Goal: Ask a question

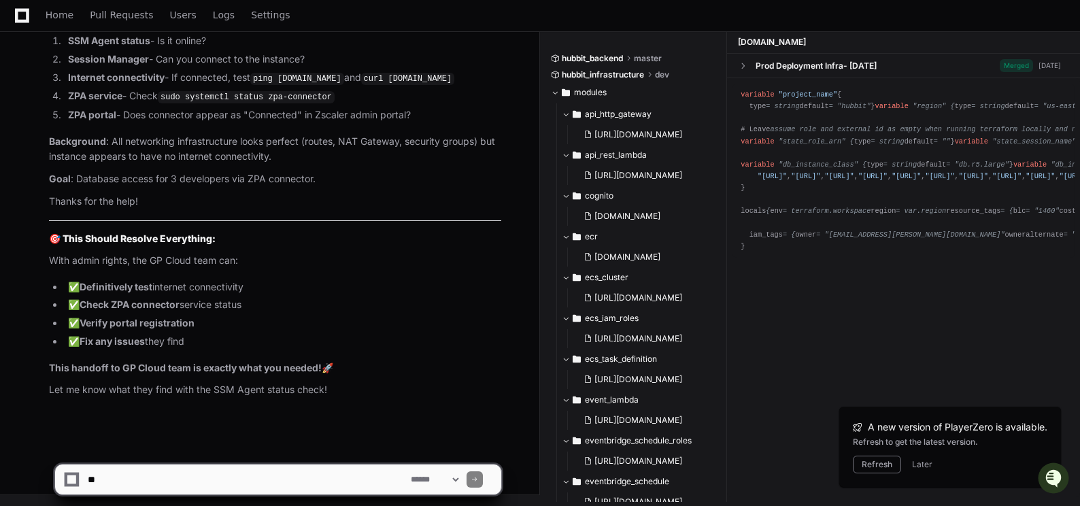
scroll to position [115776, 0]
click at [101, 482] on textarea at bounding box center [246, 480] width 323 height 30
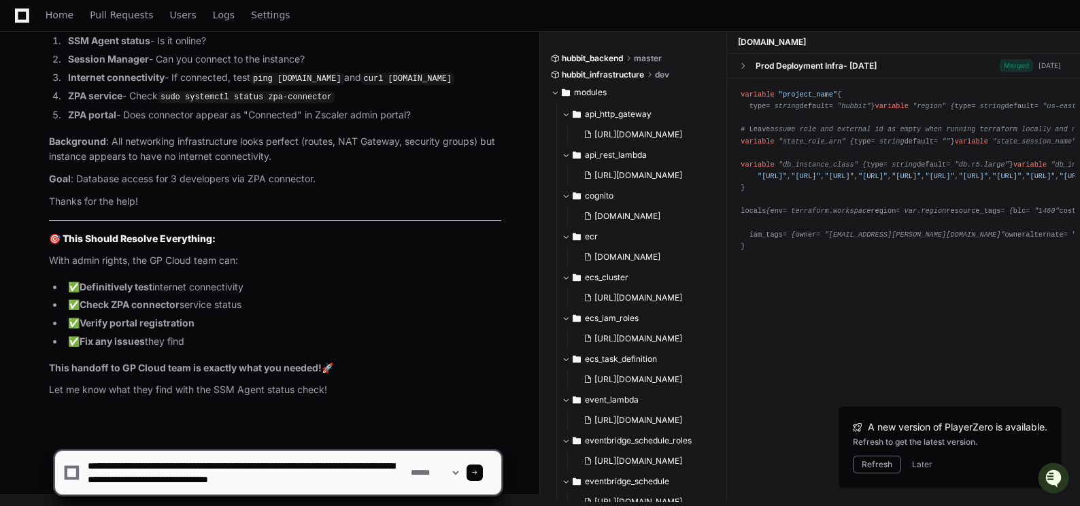
type textarea "**********"
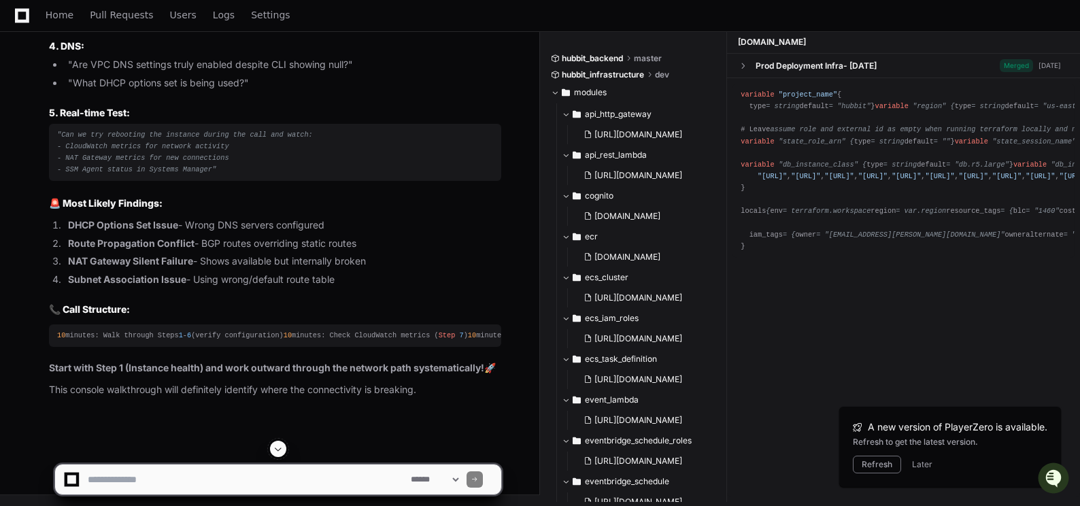
scroll to position [117519, 0]
click at [119, 488] on textarea at bounding box center [246, 480] width 323 height 30
click at [131, 480] on textarea at bounding box center [246, 480] width 323 height 30
click at [131, 479] on textarea at bounding box center [246, 480] width 323 height 30
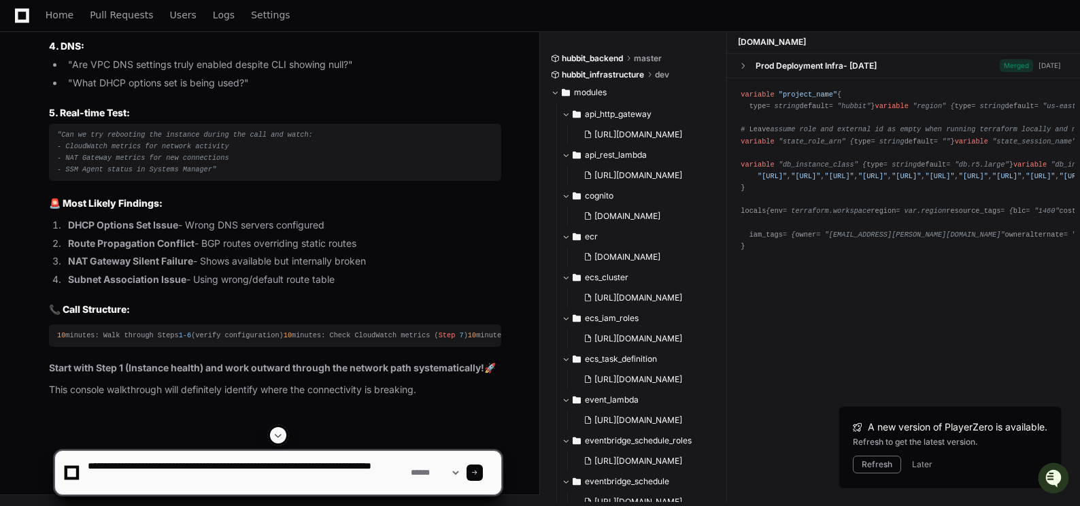
scroll to position [117179, 0]
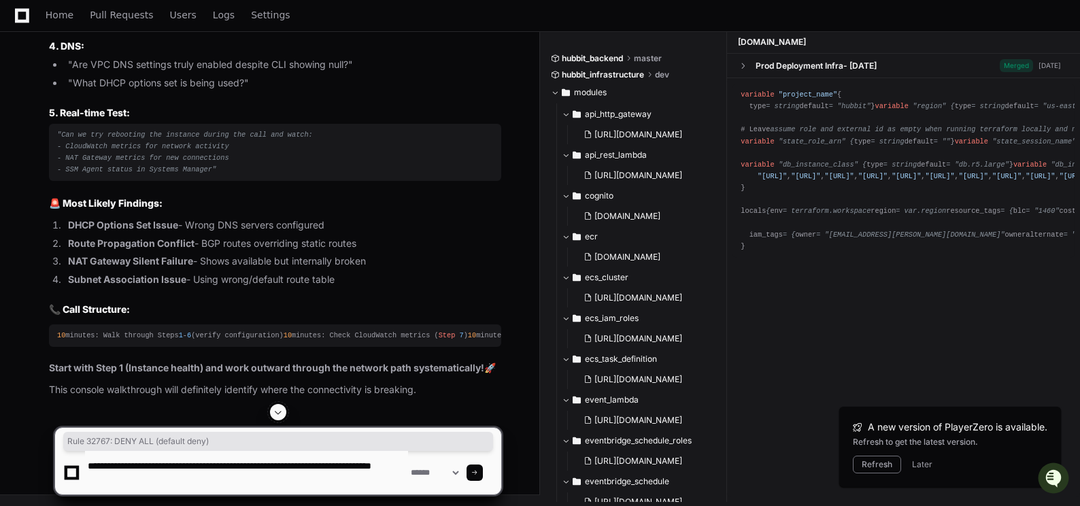
drag, startPoint x: 77, startPoint y: 210, endPoint x: 218, endPoint y: 210, distance: 141.5
copy div "Rule 32767 : DENY ALL ( default deny)"
click at [159, 476] on textarea at bounding box center [246, 473] width 323 height 44
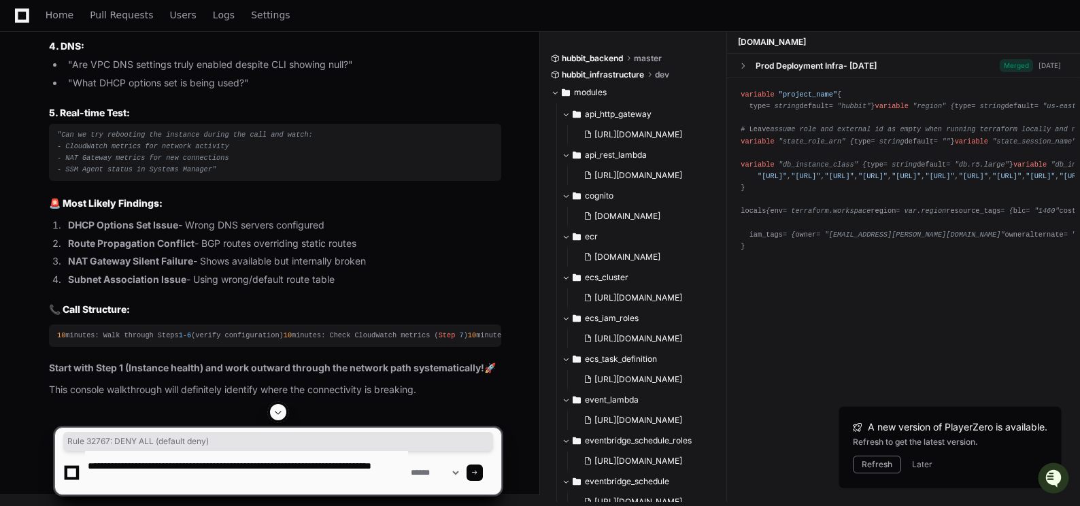
paste textarea "**********"
click at [135, 480] on textarea at bounding box center [246, 473] width 323 height 44
click at [310, 477] on textarea at bounding box center [246, 473] width 323 height 44
type textarea "**********"
click at [478, 473] on span at bounding box center [475, 472] width 7 height 7
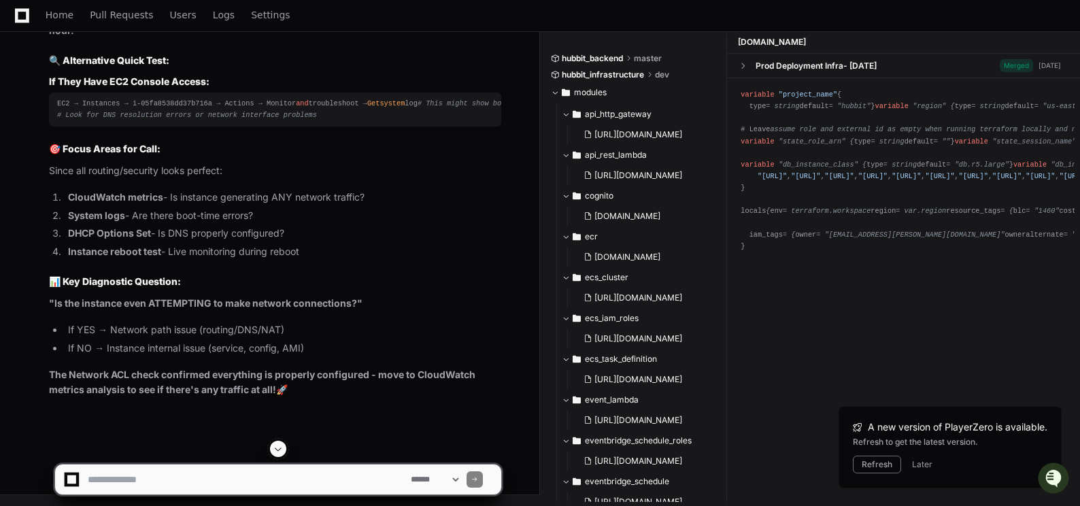
scroll to position [118517, 0]
